Goal: Transaction & Acquisition: Obtain resource

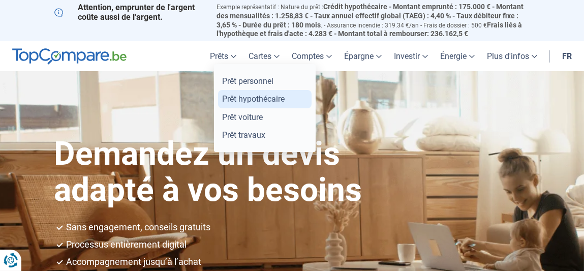
click at [227, 98] on link "Prêt hypothécaire" at bounding box center [265, 99] width 94 height 18
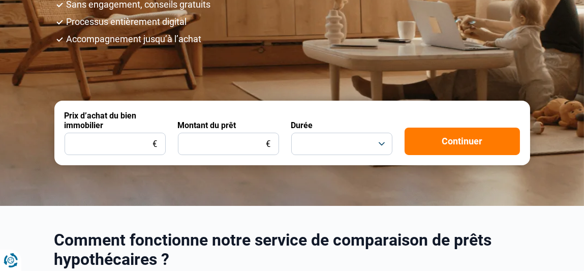
scroll to position [224, 0]
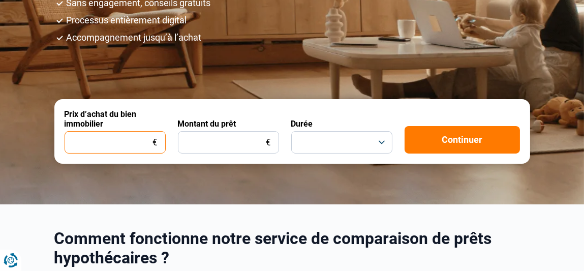
click at [144, 145] on input "Prix d’achat du bien immobilier" at bounding box center [115, 142] width 101 height 22
type input "230.000"
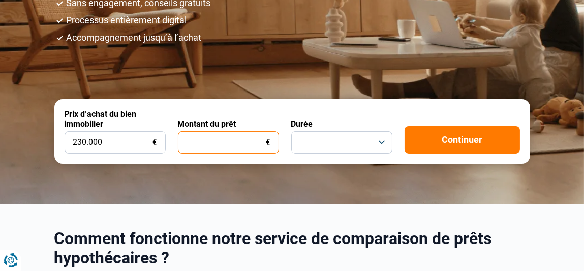
click at [215, 140] on input "Montant du prêt" at bounding box center [228, 142] width 101 height 22
type input "100.000"
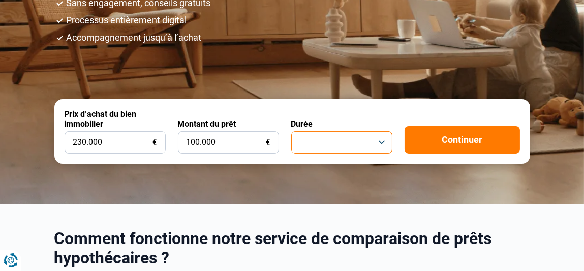
click at [383, 141] on button "button" at bounding box center [341, 142] width 101 height 22
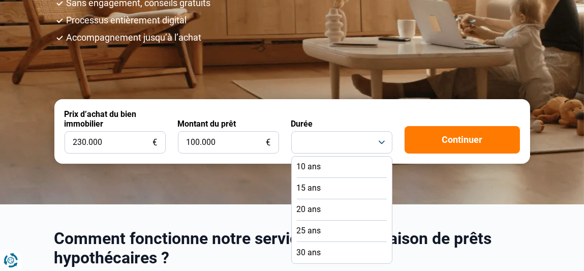
click at [326, 230] on li "25 ans" at bounding box center [342, 231] width 90 height 21
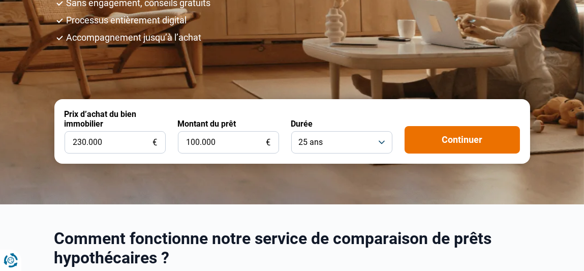
click at [462, 137] on button "Continuer" at bounding box center [462, 139] width 115 height 27
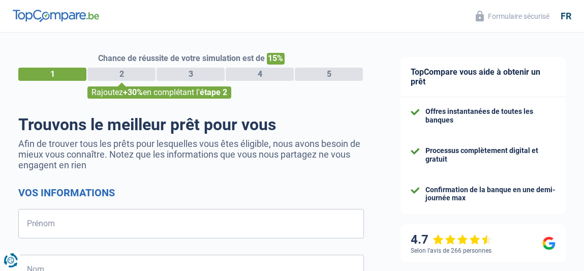
select select "32"
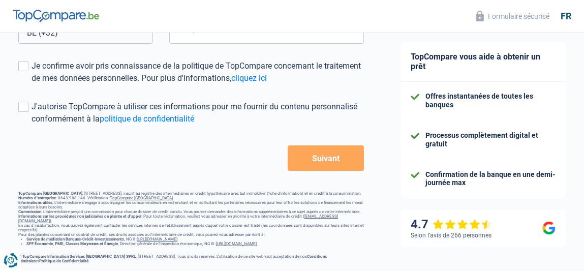
scroll to position [338, 0]
